Goal: Transaction & Acquisition: Obtain resource

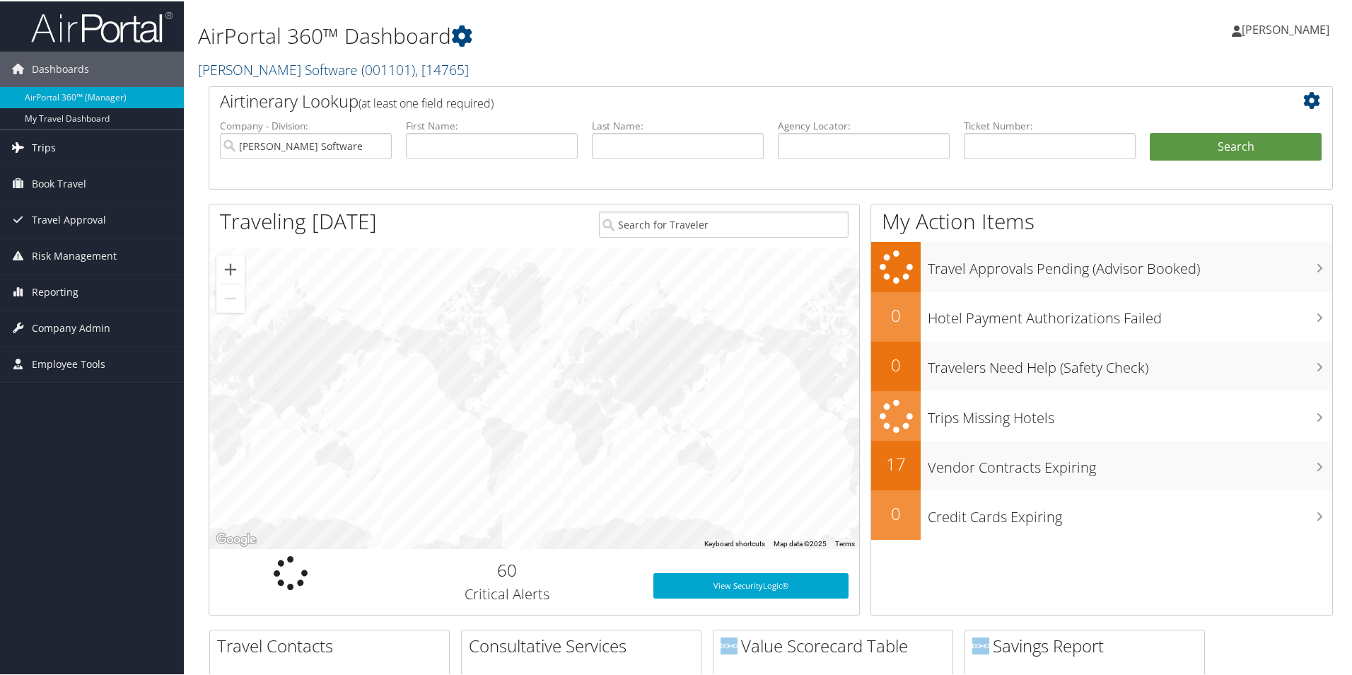
click at [37, 144] on span "Trips" at bounding box center [44, 146] width 24 height 35
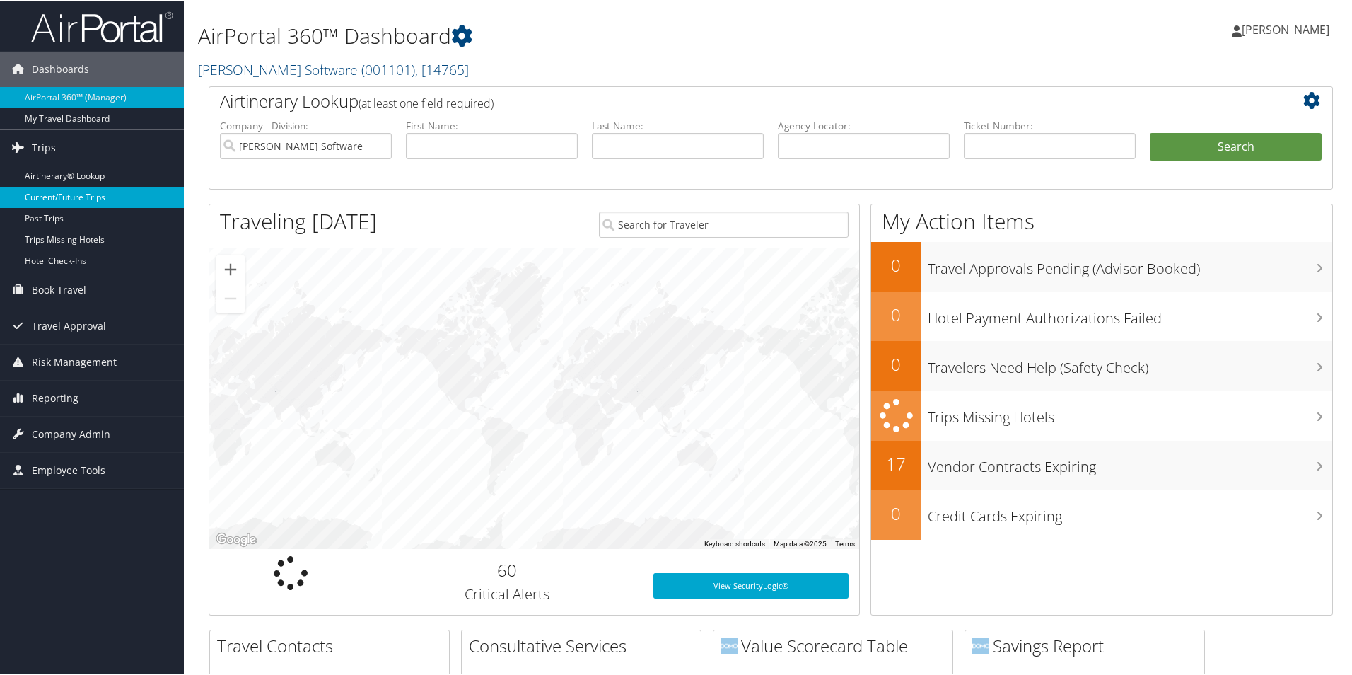
click at [40, 192] on link "Current/Future Trips" at bounding box center [92, 195] width 184 height 21
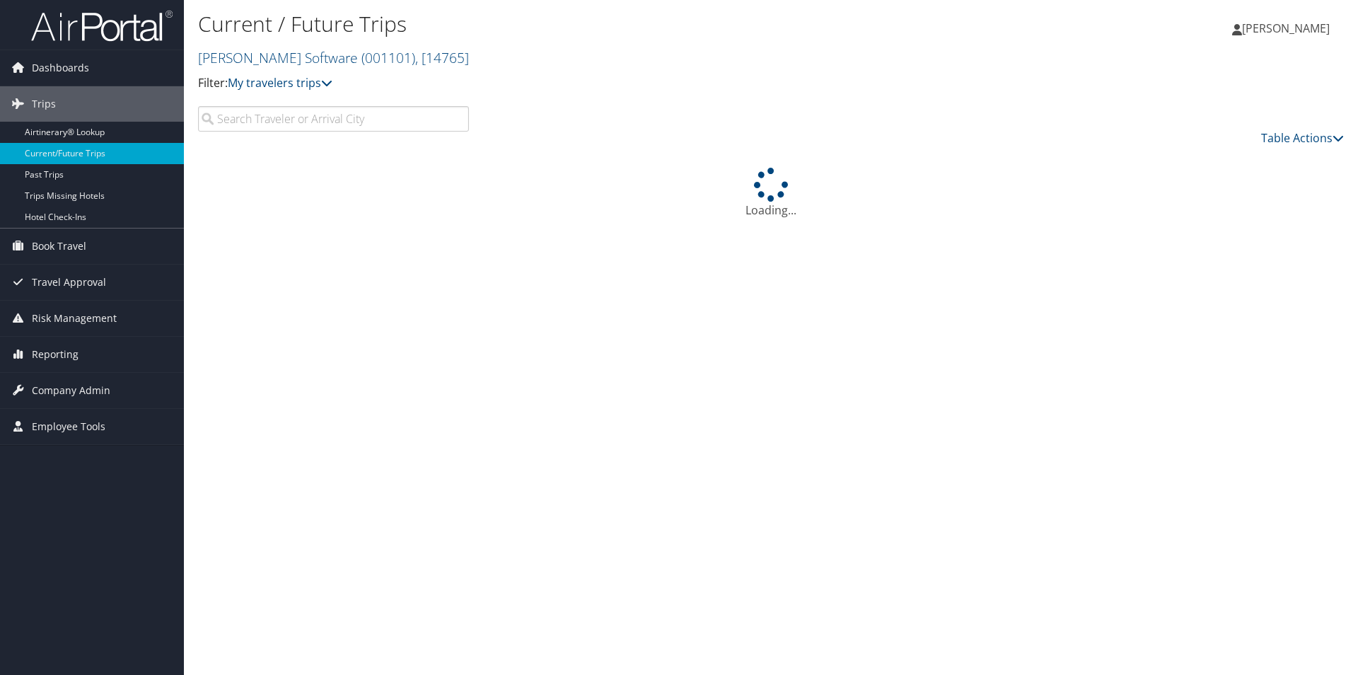
click at [288, 121] on input "search" at bounding box center [333, 118] width 271 height 25
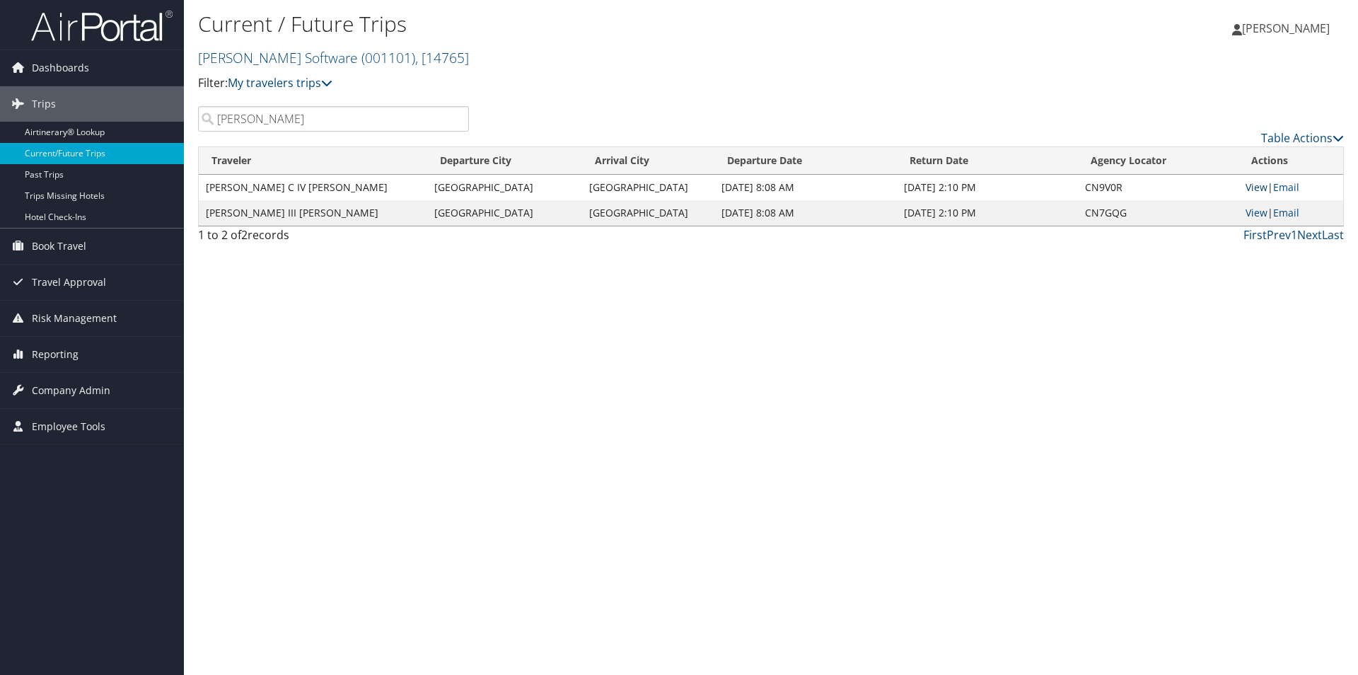
type input "poole"
click at [1251, 187] on link "View" at bounding box center [1257, 186] width 22 height 13
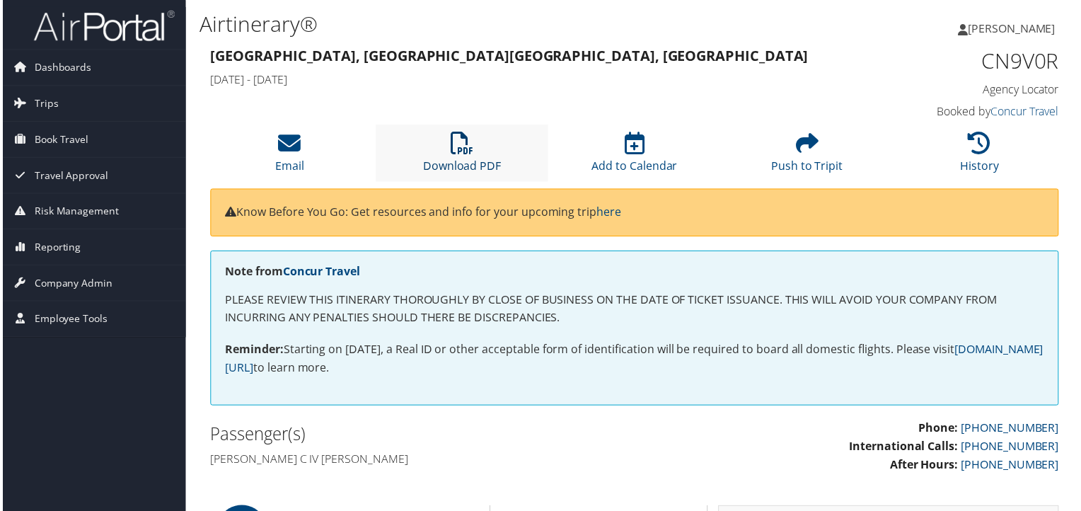
click at [451, 144] on icon at bounding box center [462, 143] width 23 height 23
